Goal: Task Accomplishment & Management: Complete application form

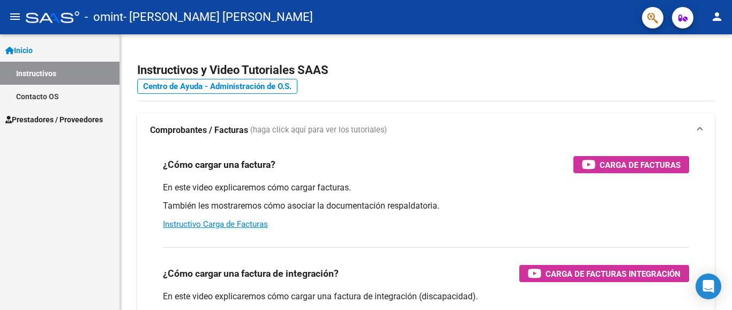
click at [53, 117] on span "Prestadores / Proveedores" at bounding box center [54, 120] width 98 height 12
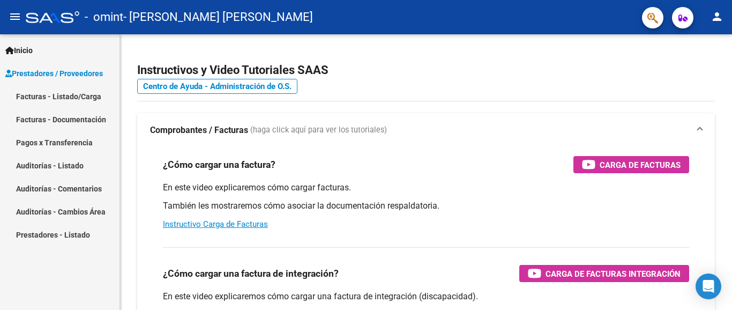
click at [61, 95] on link "Facturas - Listado/Carga" at bounding box center [60, 96] width 120 height 23
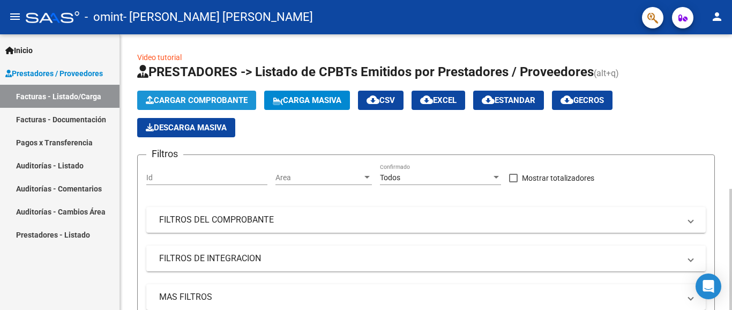
click at [169, 102] on span "Cargar Comprobante" at bounding box center [197, 100] width 102 height 10
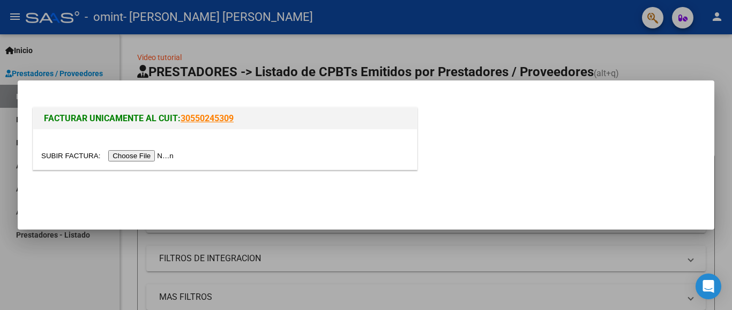
click at [144, 153] on input "file" at bounding box center [109, 155] width 136 height 11
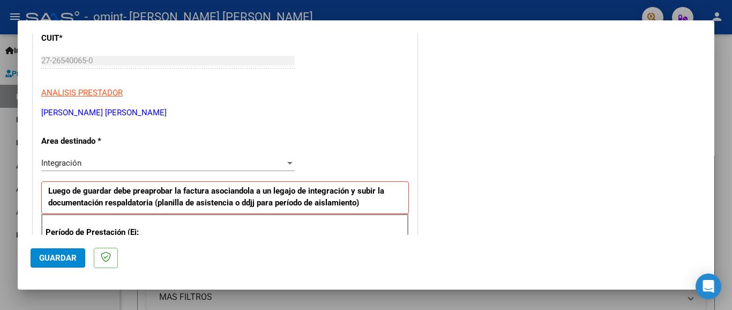
scroll to position [161, 0]
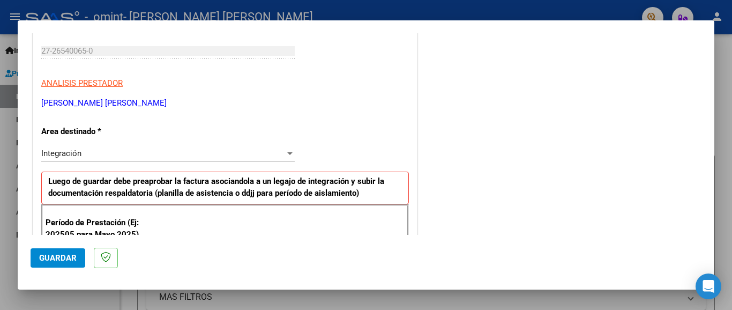
click at [287, 152] on div at bounding box center [289, 153] width 5 height 3
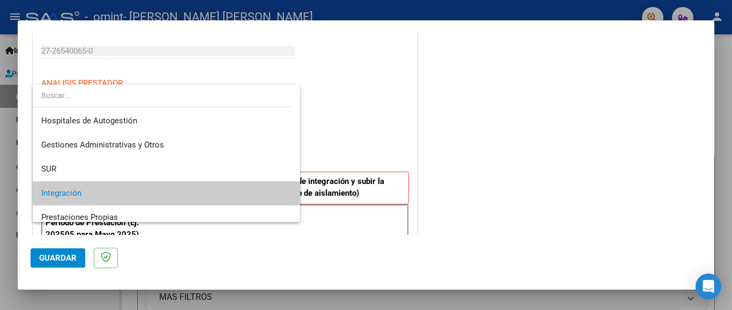
scroll to position [54, 0]
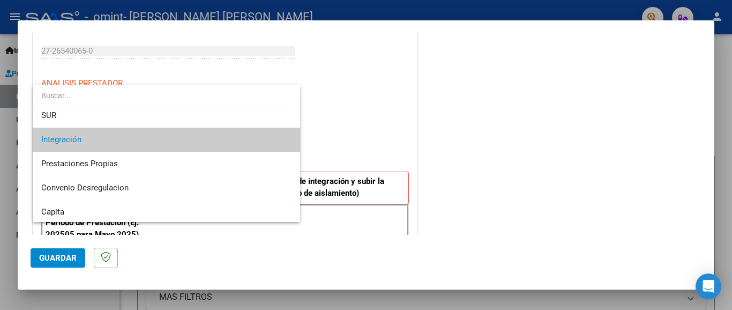
click at [263, 133] on span "Integración" at bounding box center [166, 140] width 250 height 24
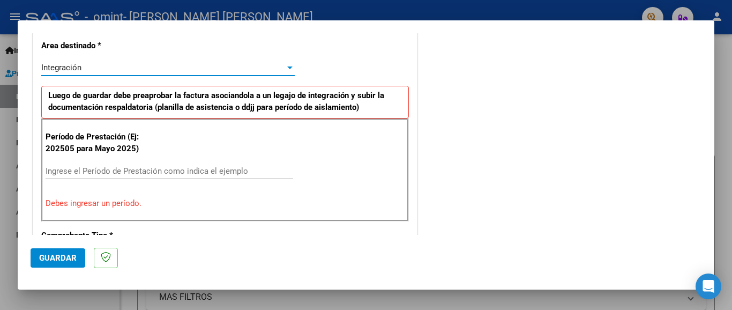
scroll to position [268, 0]
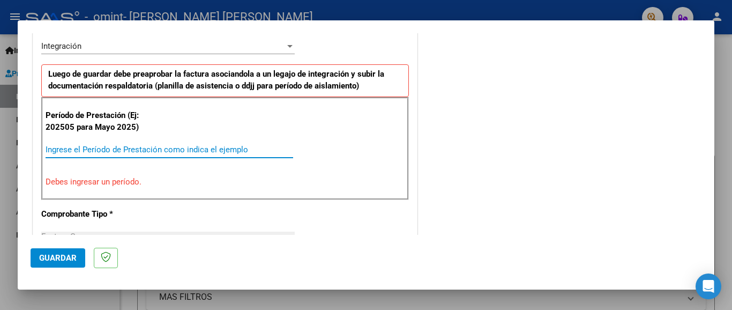
click at [132, 146] on input "Ingrese el Período de Prestación como indica el ejemplo" at bounding box center [170, 150] width 248 height 10
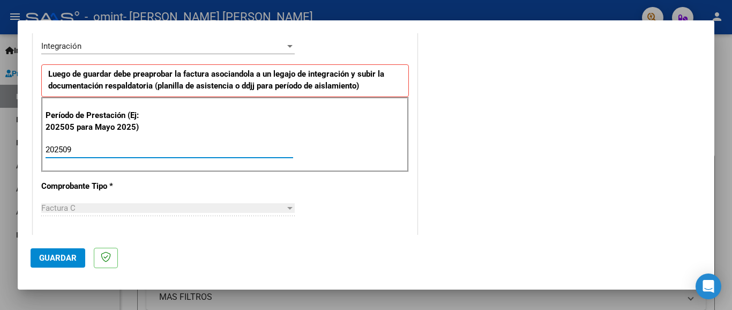
type input "202509"
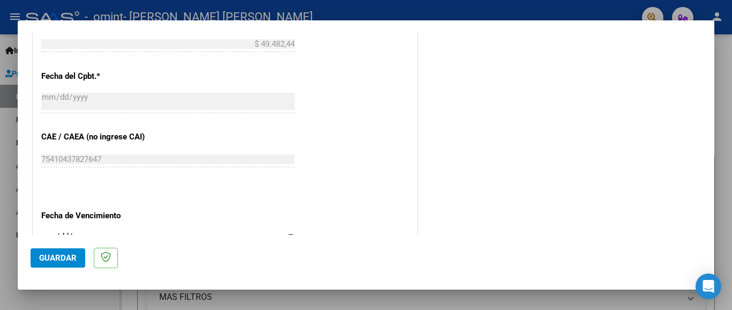
scroll to position [643, 0]
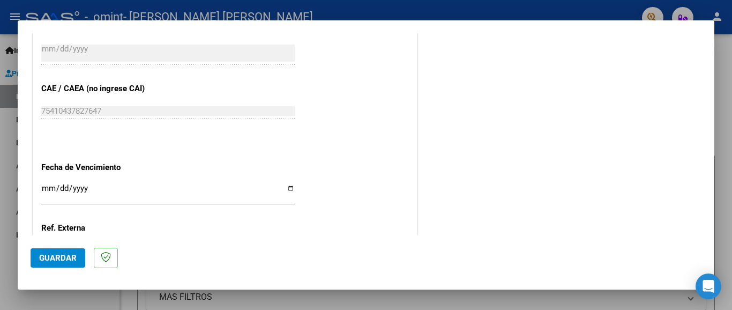
click at [288, 184] on input "Ingresar la fecha" at bounding box center [167, 192] width 253 height 17
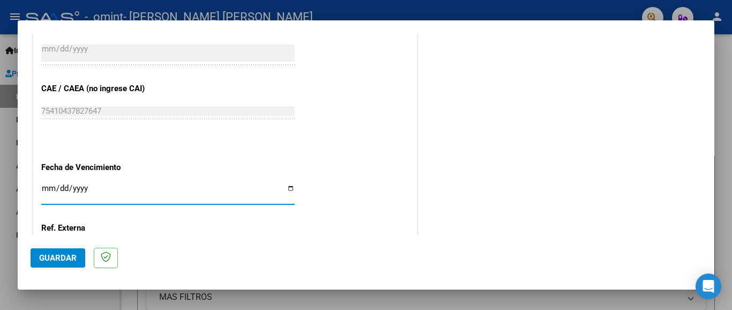
type input "[DATE]"
click at [62, 262] on span "Guardar" at bounding box center [58, 258] width 38 height 10
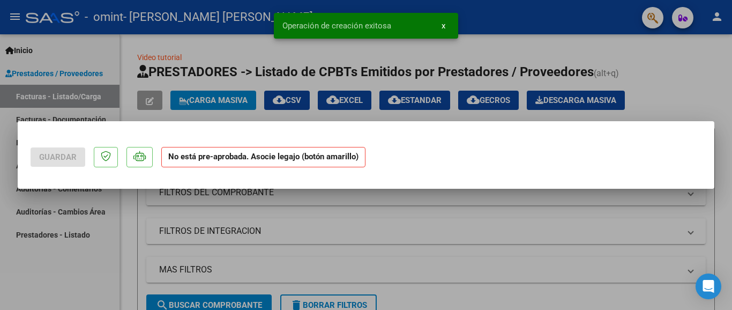
scroll to position [0, 0]
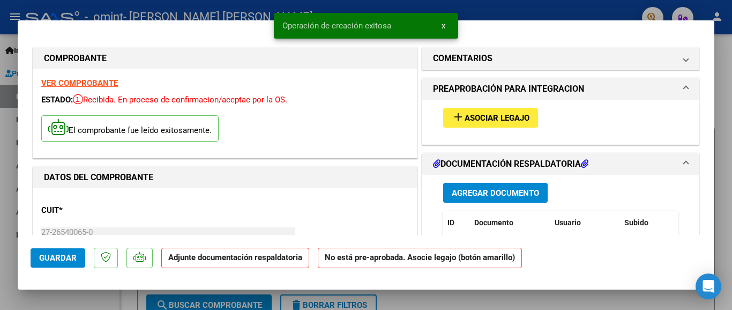
click at [494, 196] on span "Agregar Documento" at bounding box center [495, 193] width 87 height 10
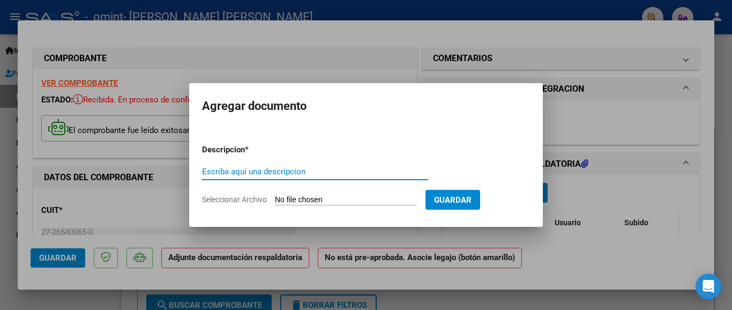
click at [277, 174] on input "Escriba aquí una descripcion" at bounding box center [315, 172] width 226 height 10
type input "asistencia"
click at [290, 195] on app-file-uploader "Seleccionar Archivo" at bounding box center [313, 200] width 223 height 10
click at [294, 199] on input "Seleccionar Archivo" at bounding box center [346, 200] width 142 height 10
type input "C:\fakepath\asistencia Maidana.pdf"
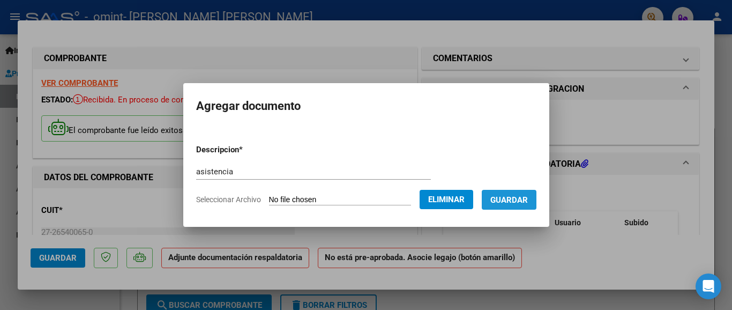
click at [513, 203] on span "Guardar" at bounding box center [509, 200] width 38 height 10
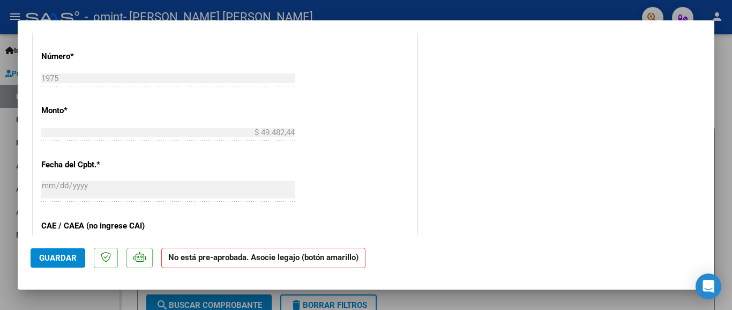
scroll to position [482, 0]
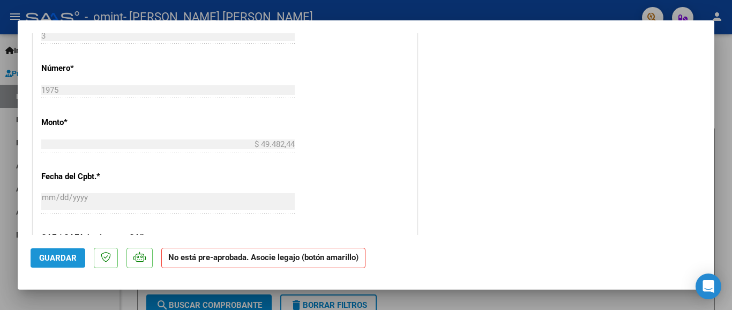
click at [59, 256] on span "Guardar" at bounding box center [58, 258] width 38 height 10
click at [445, 26] on mat-dialog-container "COMPROBANTE VER COMPROBANTE ESTADO: Recibida. En proceso de confirmacion/acepta…" at bounding box center [366, 154] width 697 height 269
click at [456, 8] on div at bounding box center [366, 155] width 732 height 310
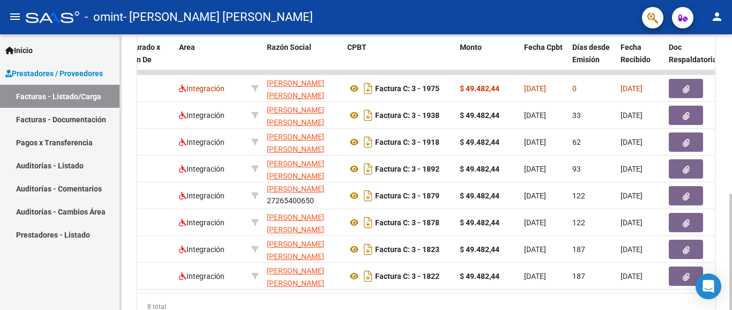
scroll to position [271, 0]
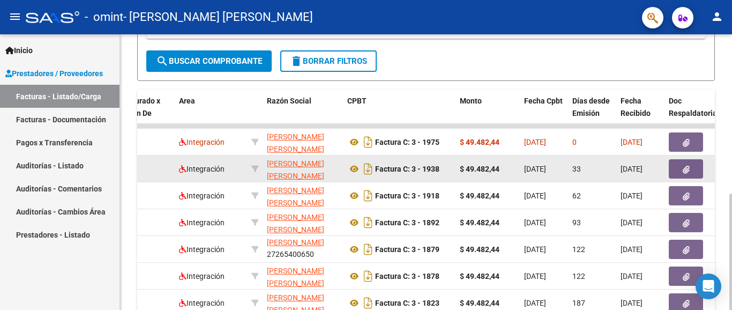
click at [686, 171] on icon "button" at bounding box center [686, 170] width 7 height 8
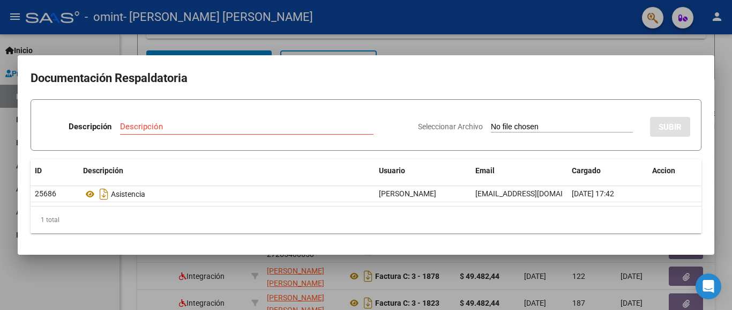
click at [502, 9] on div at bounding box center [366, 155] width 732 height 310
